Goal: Transaction & Acquisition: Purchase product/service

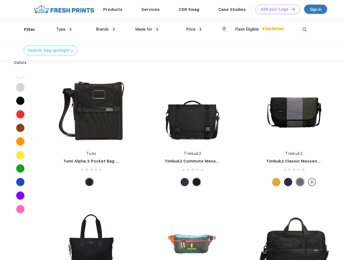
click at [275, 9] on link "Add your Logo Design Tool" at bounding box center [277, 9] width 45 height 9
click at [0, 0] on div "Design Tool" at bounding box center [0, 0] width 0 height 0
click at [290, 9] on link "Add your Logo Design Tool" at bounding box center [277, 9] width 45 height 9
click at [26, 29] on div "Filter" at bounding box center [29, 30] width 11 height 6
click at [64, 29] on span "Type" at bounding box center [60, 29] width 9 height 5
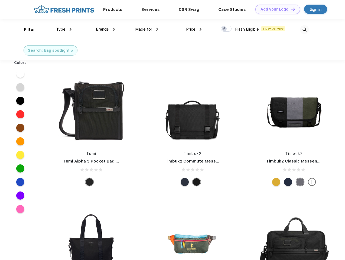
click at [105, 29] on span "Brands" at bounding box center [102, 29] width 13 height 5
click at [147, 29] on span "Made for" at bounding box center [143, 29] width 17 height 5
click at [194, 29] on span "Price" at bounding box center [190, 29] width 9 height 5
click at [226, 29] on div at bounding box center [226, 29] width 11 height 6
click at [224, 29] on input "checkbox" at bounding box center [223, 27] width 4 height 4
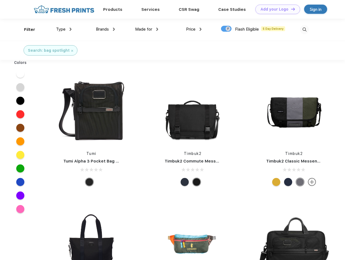
click at [304, 29] on img at bounding box center [304, 29] width 9 height 9
